Goal: Task Accomplishment & Management: Complete application form

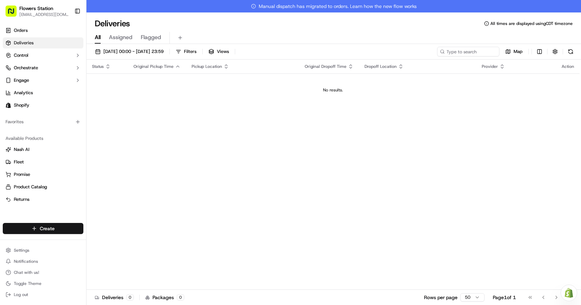
click at [55, 225] on html "Flowers Station [EMAIL_ADDRESS][DOMAIN_NAME] Toggle Sidebar Orders Deliveries C…" at bounding box center [290, 152] width 581 height 305
click at [113, 242] on link "Delivery" at bounding box center [124, 241] width 77 height 12
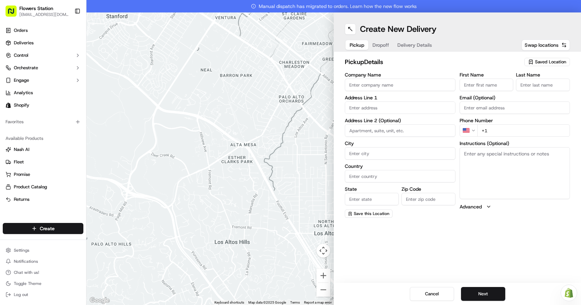
click at [544, 61] on span "Saved Location" at bounding box center [550, 62] width 31 height 6
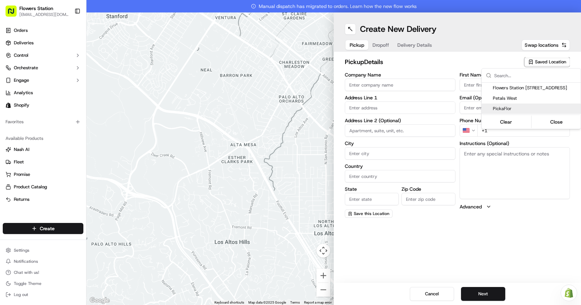
click at [535, 108] on span "PickaFlor" at bounding box center [535, 109] width 85 height 6
type input "PickaFlor"
type input "[STREET_ADDRESS][PERSON_NAME]"
type input "[GEOGRAPHIC_DATA]"
type input "CA"
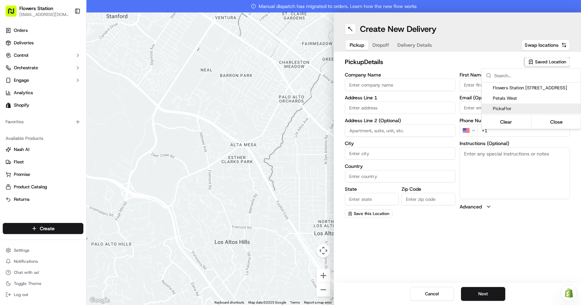
type input "MB"
type input "R2R 0S3"
type input "[PERSON_NAME]"
type input "Order"
type input "[PHONE_NUMBER]"
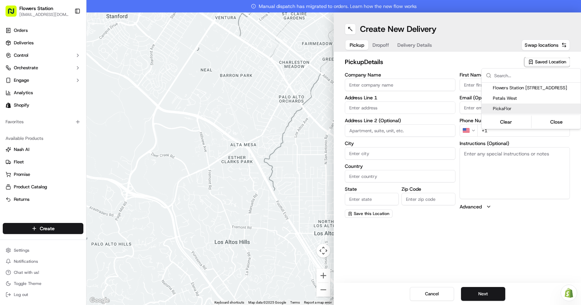
type textarea "Please use back door"
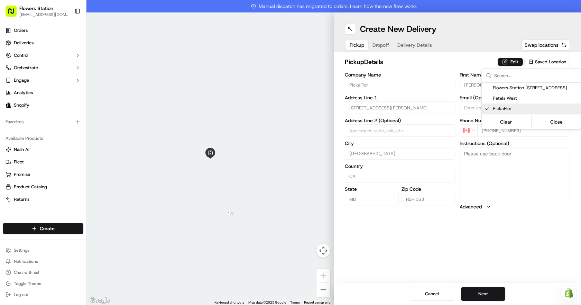
click at [375, 46] on html "Flowers Station [EMAIL_ADDRESS][DOMAIN_NAME] Toggle Sidebar Orders Deliveries C…" at bounding box center [290, 152] width 581 height 305
click at [375, 46] on div "Pickup Dropoff Delivery Details" at bounding box center [391, 45] width 92 height 12
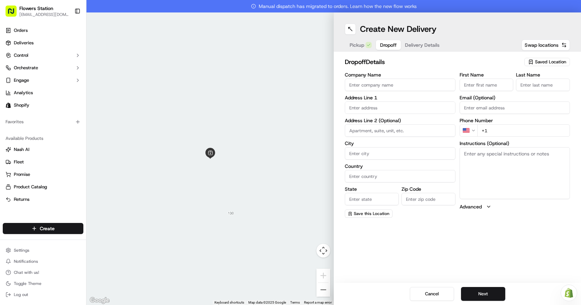
click at [547, 59] on span "Saved Location" at bounding box center [550, 62] width 31 height 6
click at [519, 91] on span "Flowers Staion [STREET_ADDRESS]" at bounding box center [535, 88] width 85 height 6
type input "Flowers Staion [STREET_ADDRESS]"
type input "[STREET_ADDRESS]"
type input "[GEOGRAPHIC_DATA]"
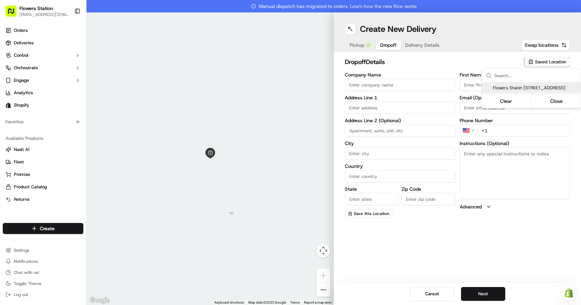
type input "CA"
type input "MB"
type input "R2W 3T5"
type input "Flowers Station"
type input "TEAM"
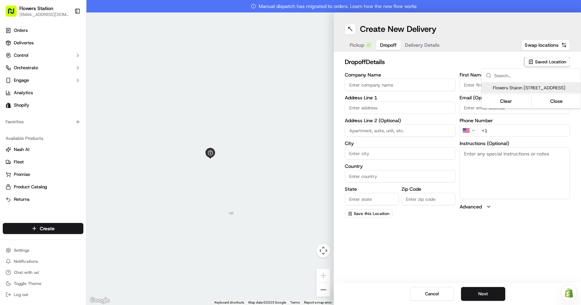
type input "[PHONE_NUMBER]"
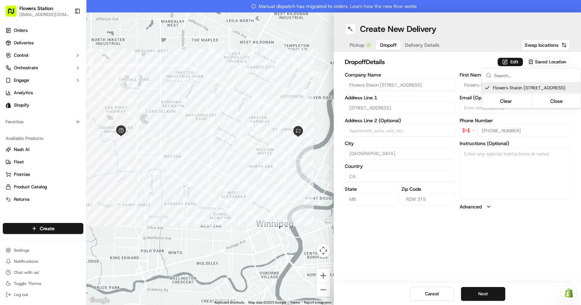
click at [508, 241] on html "Flowers Station [EMAIL_ADDRESS][DOMAIN_NAME] Toggle Sidebar Orders Deliveries C…" at bounding box center [290, 152] width 581 height 305
click at [504, 294] on button "Next" at bounding box center [483, 294] width 44 height 14
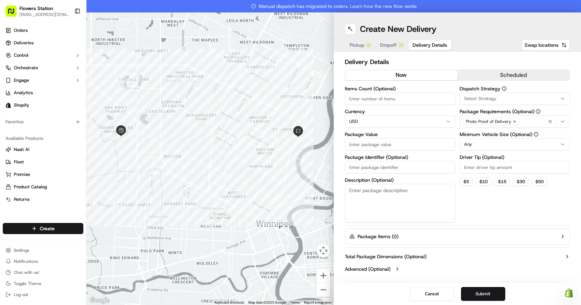
click at [511, 140] on html "Flowers Station [EMAIL_ADDRESS][DOMAIN_NAME] Toggle Sidebar Orders Deliveries C…" at bounding box center [290, 152] width 581 height 305
click at [532, 122] on html "Flowers Station [EMAIL_ADDRESS][DOMAIN_NAME] Toggle Sidebar Orders Deliveries C…" at bounding box center [290, 152] width 581 height 305
click at [532, 122] on div "Photo Proof of Delivery" at bounding box center [515, 121] width 107 height 10
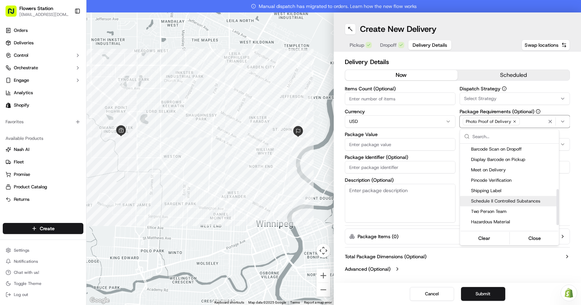
scroll to position [121, 0]
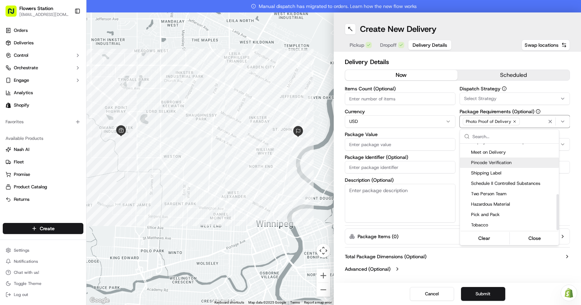
click at [512, 165] on span "Pincode Verification" at bounding box center [513, 162] width 85 height 6
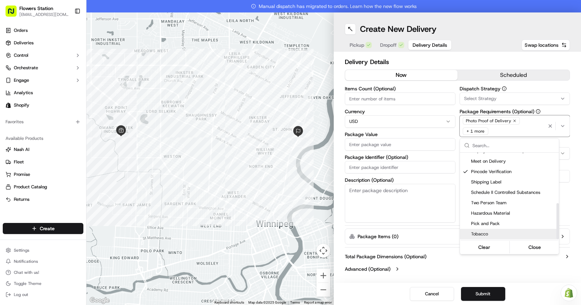
click at [497, 270] on html "Flowers Station [EMAIL_ADDRESS][DOMAIN_NAME] Toggle Sidebar Orders Deliveries C…" at bounding box center [290, 152] width 581 height 305
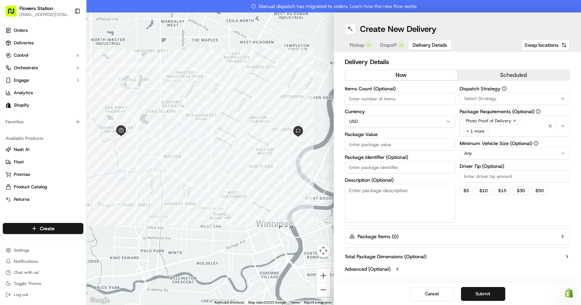
click at [417, 145] on input "Package Value" at bounding box center [400, 144] width 111 height 12
type input "500"
click at [492, 289] on button "Submit" at bounding box center [483, 294] width 44 height 14
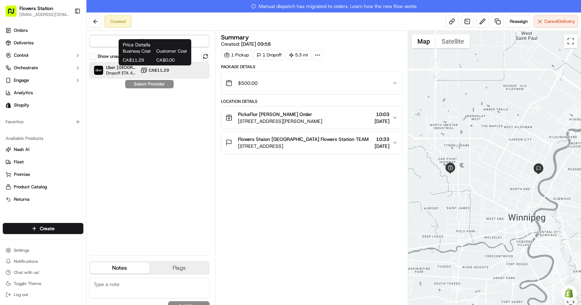
click at [155, 67] on span "CA$11.29" at bounding box center [159, 70] width 20 height 6
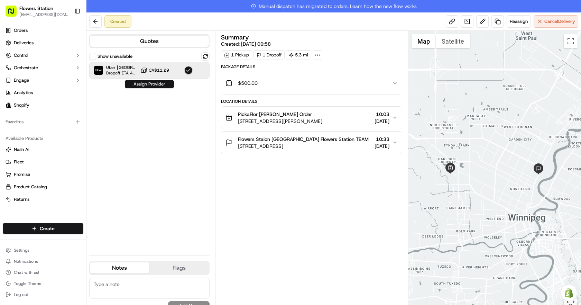
click at [165, 84] on button "Assign Provider" at bounding box center [149, 84] width 49 height 8
